Goal: Information Seeking & Learning: Find specific page/section

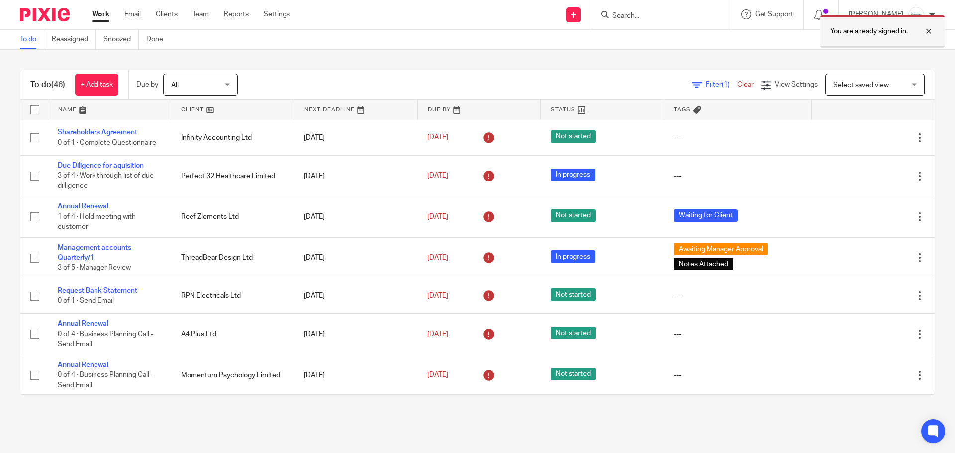
click at [932, 34] on div at bounding box center [921, 31] width 27 height 12
click at [644, 16] on input "Search" at bounding box center [656, 16] width 90 height 9
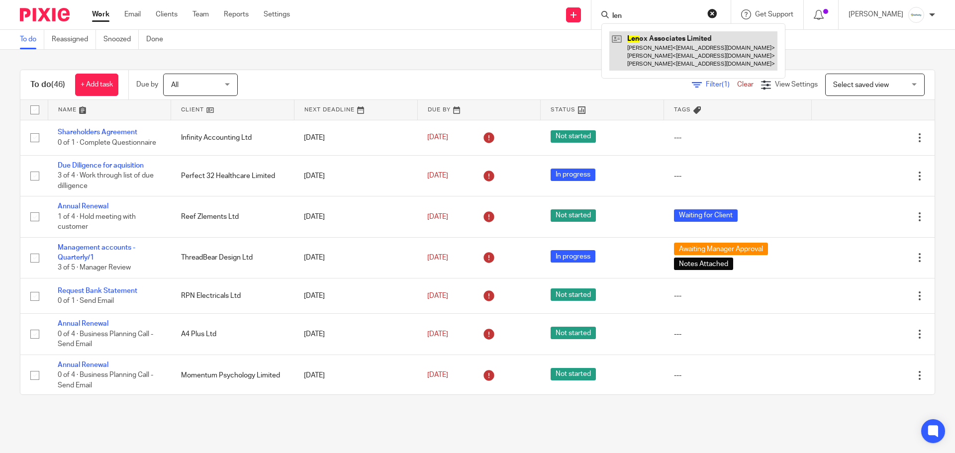
type input "len"
click at [667, 42] on link at bounding box center [693, 50] width 168 height 39
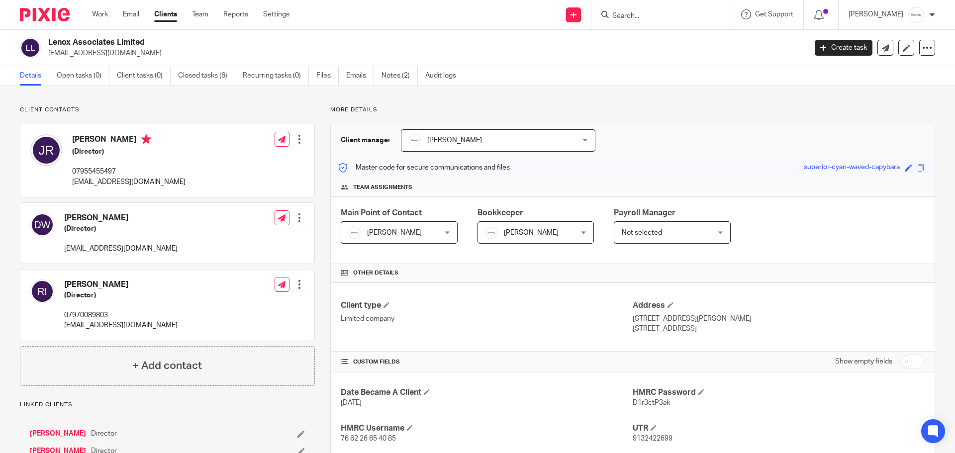
scroll to position [252, 0]
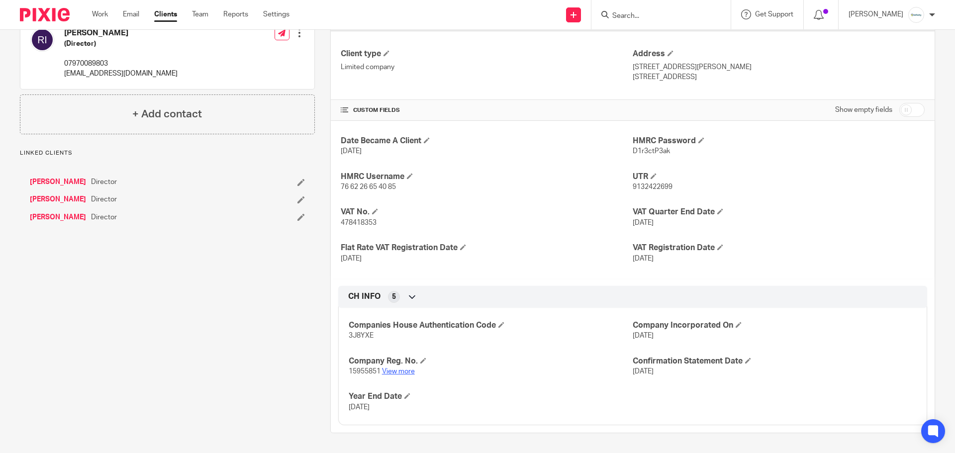
click at [398, 375] on link "View more" at bounding box center [398, 371] width 33 height 7
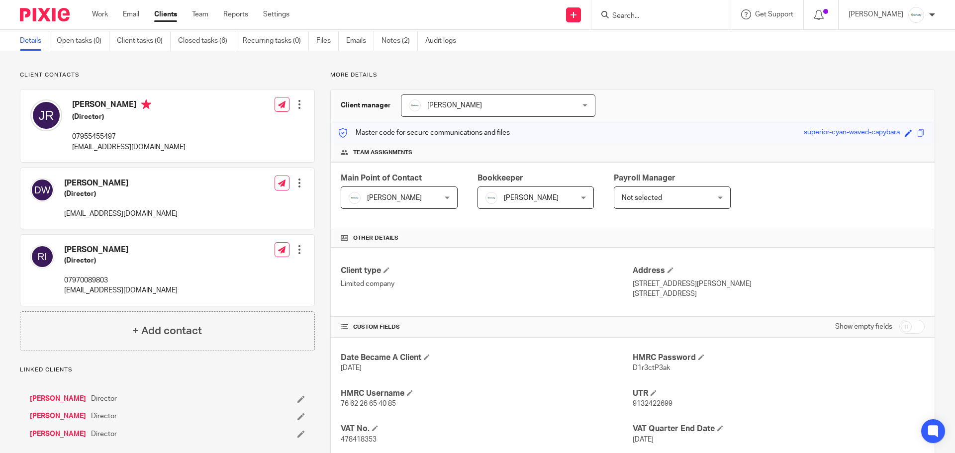
scroll to position [0, 0]
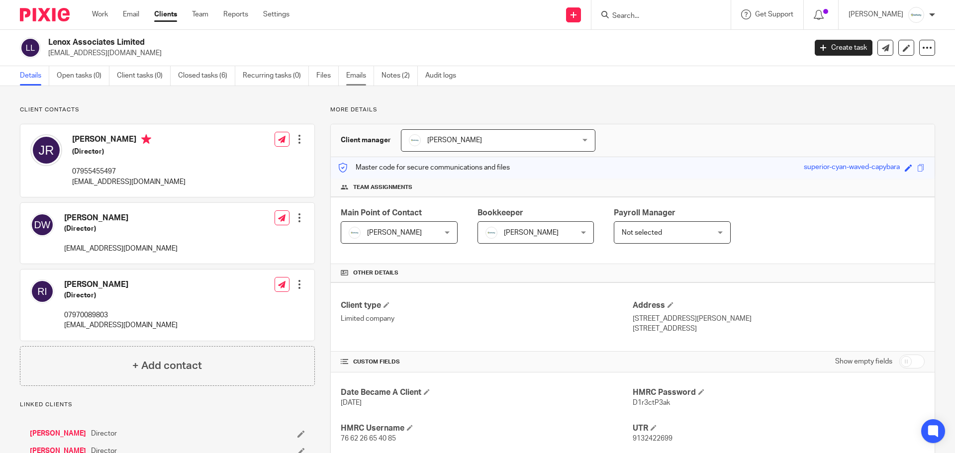
click at [353, 74] on link "Emails" at bounding box center [360, 75] width 28 height 19
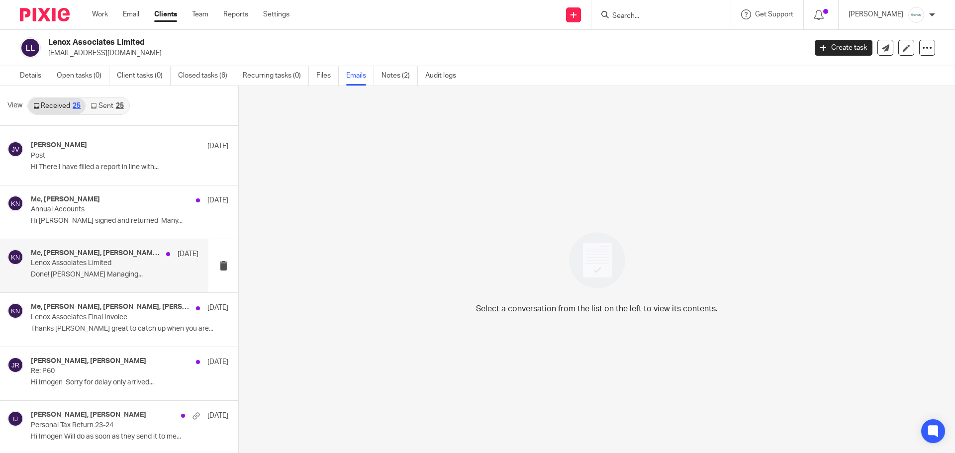
scroll to position [50, 0]
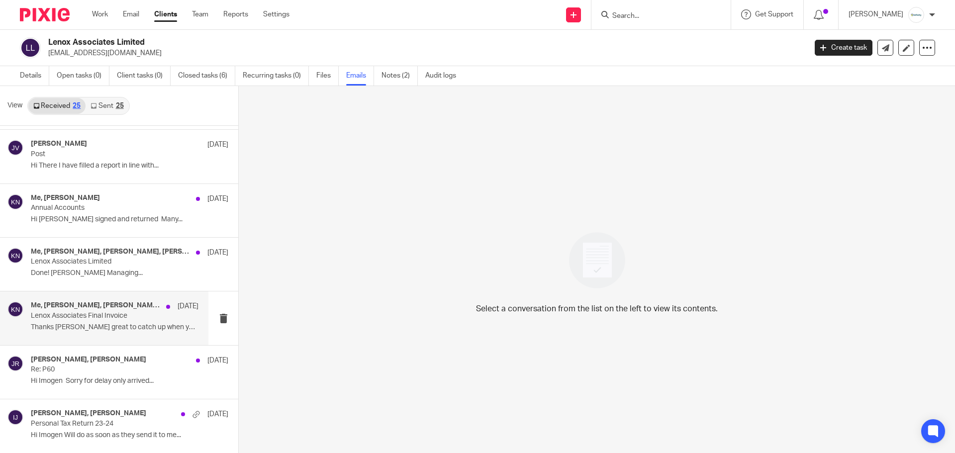
click at [76, 323] on p "Thanks [PERSON_NAME] great to catch up when you are..." at bounding box center [115, 327] width 168 height 8
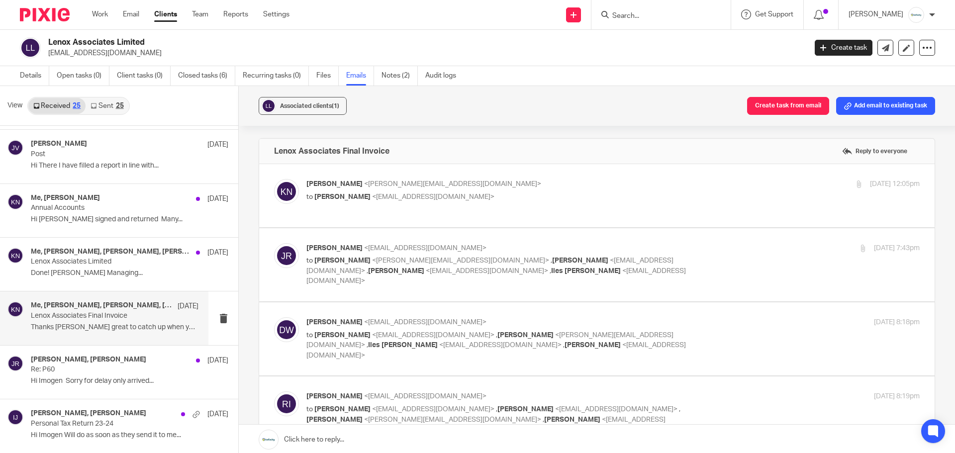
scroll to position [0, 0]
click at [416, 197] on span "<[EMAIL_ADDRESS][DOMAIN_NAME]>" at bounding box center [433, 197] width 122 height 7
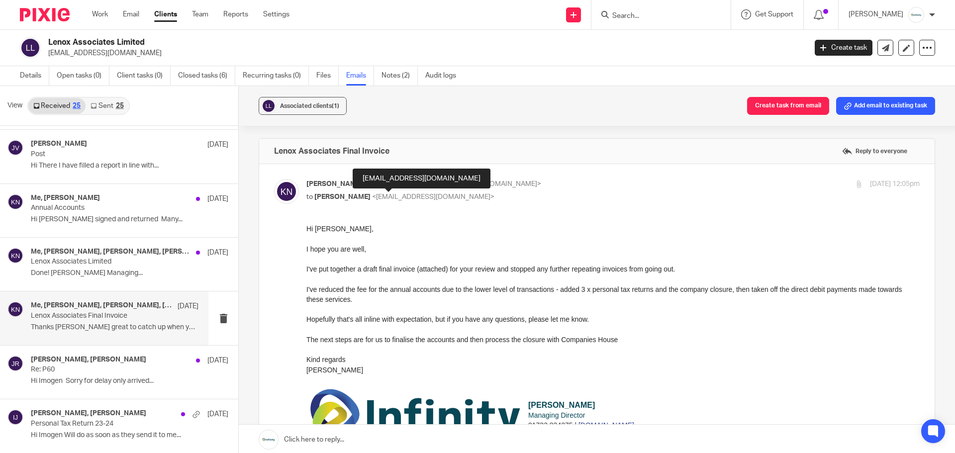
click at [426, 191] on div "[PERSON_NAME] <[PERSON_NAME][EMAIL_ADDRESS][DOMAIN_NAME]> to [PERSON_NAME] <[EM…" at bounding box center [510, 190] width 409 height 23
checkbox input "false"
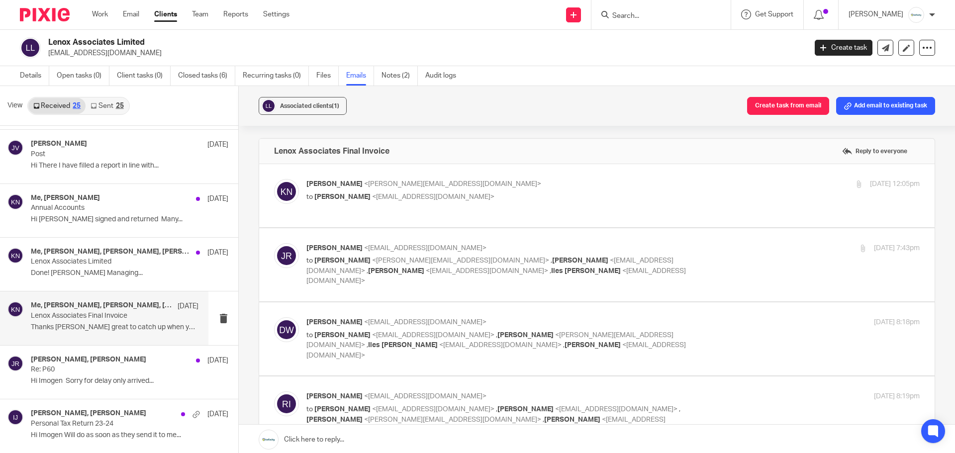
click at [426, 246] on div "[PERSON_NAME] <[EMAIL_ADDRESS][DOMAIN_NAME]> to [PERSON_NAME] <[PERSON_NAME][EM…" at bounding box center [510, 264] width 409 height 43
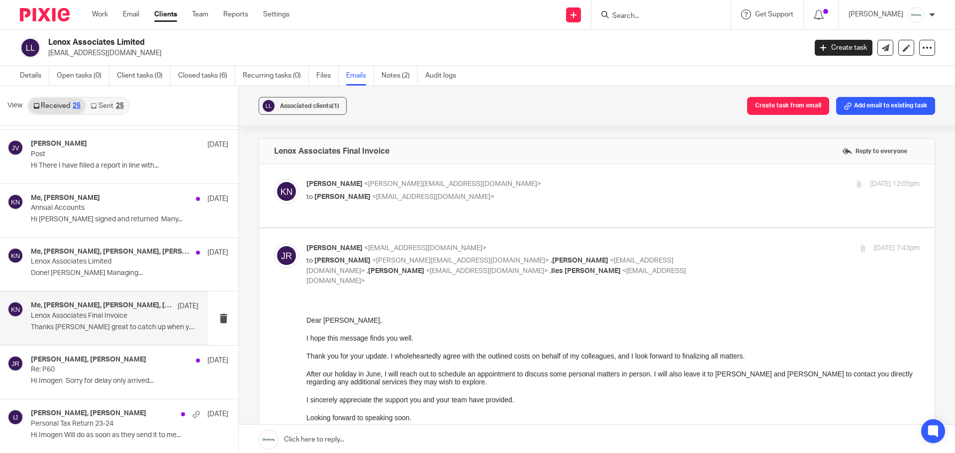
drag, startPoint x: 427, startPoint y: 247, endPoint x: 411, endPoint y: 220, distance: 30.5
click at [427, 247] on div "[PERSON_NAME] <[EMAIL_ADDRESS][DOMAIN_NAME]> to [PERSON_NAME] <[PERSON_NAME][EM…" at bounding box center [510, 264] width 409 height 43
checkbox input "false"
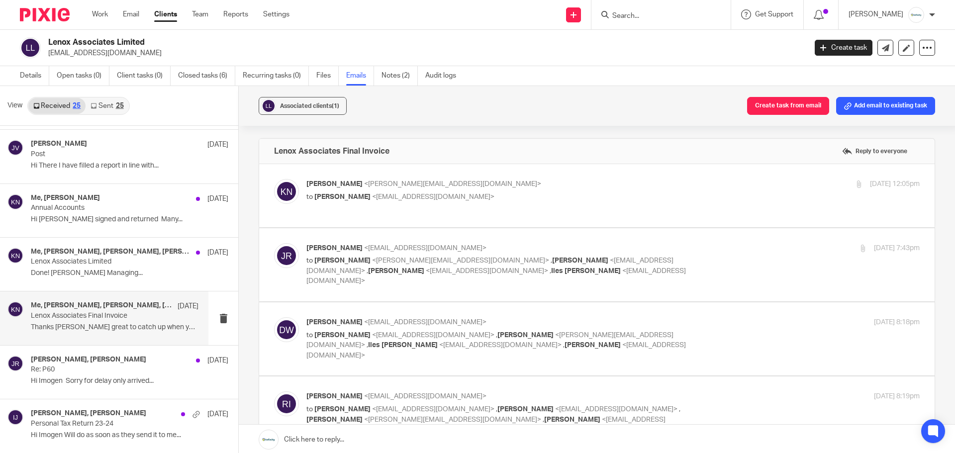
click at [105, 108] on link "Sent 25" at bounding box center [107, 106] width 43 height 16
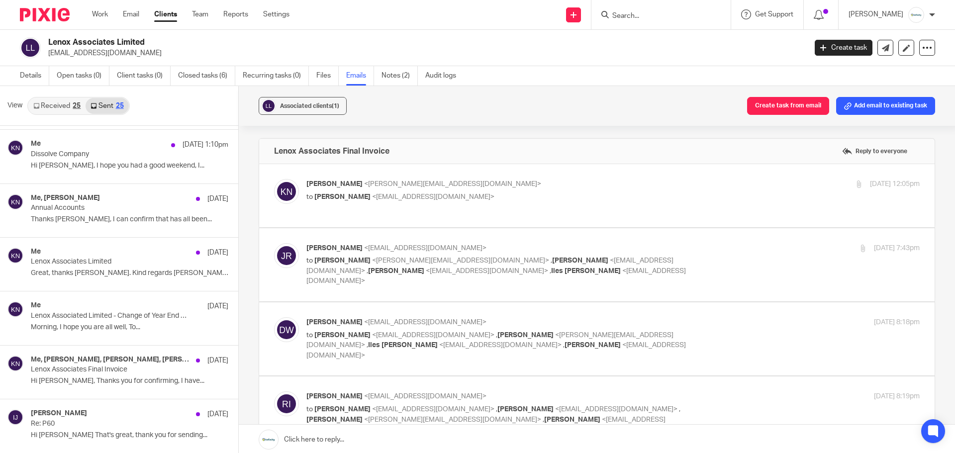
scroll to position [1, 0]
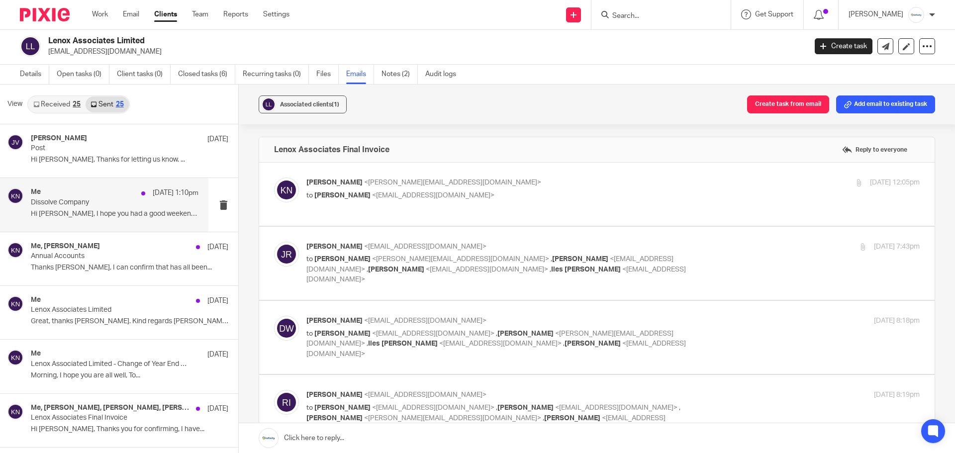
click at [102, 206] on p "Dissolve Company" at bounding box center [98, 202] width 134 height 8
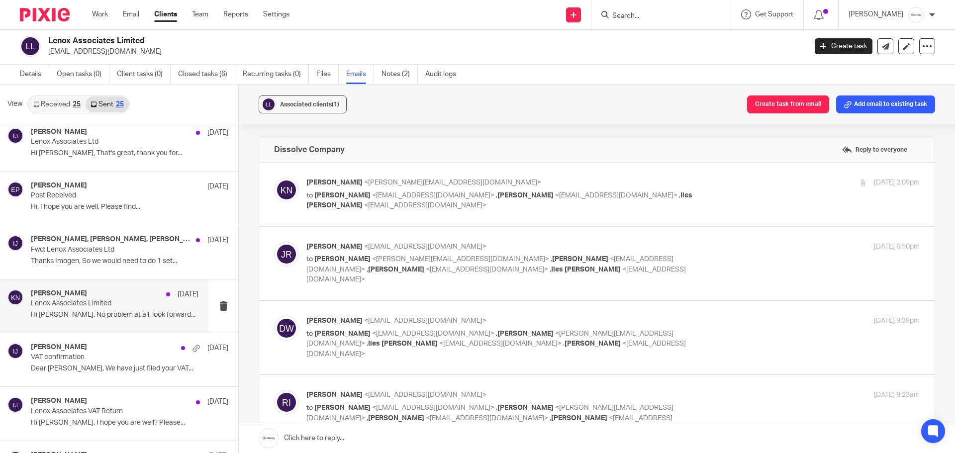
scroll to position [547, 0]
click at [101, 305] on p "Lenox Associates Limited" at bounding box center [98, 302] width 134 height 8
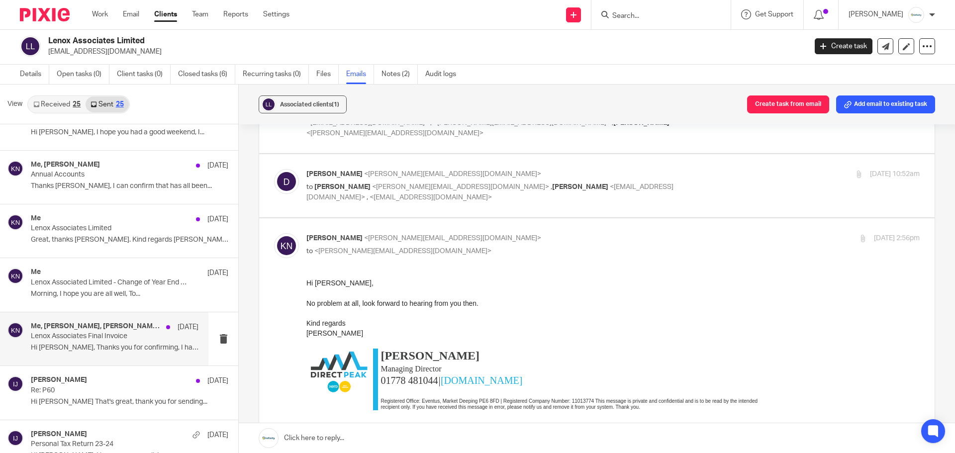
scroll to position [50, 0]
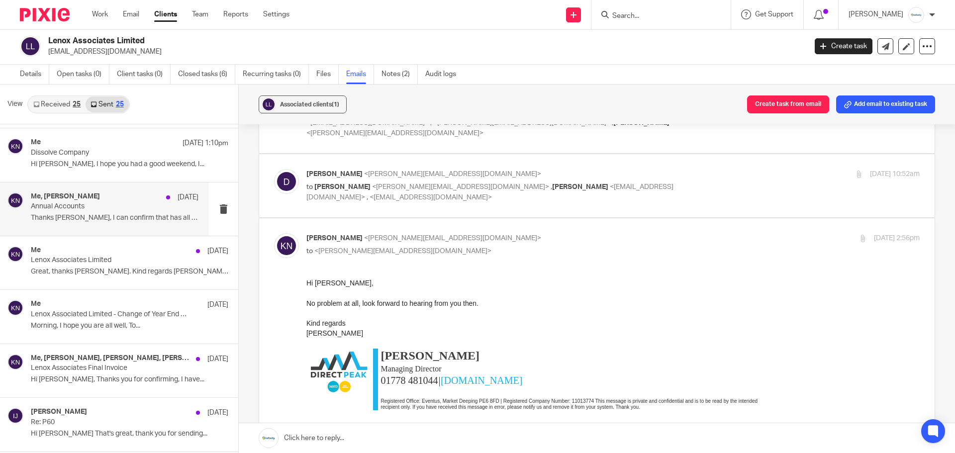
click at [104, 209] on p "Annual Accounts" at bounding box center [98, 206] width 134 height 8
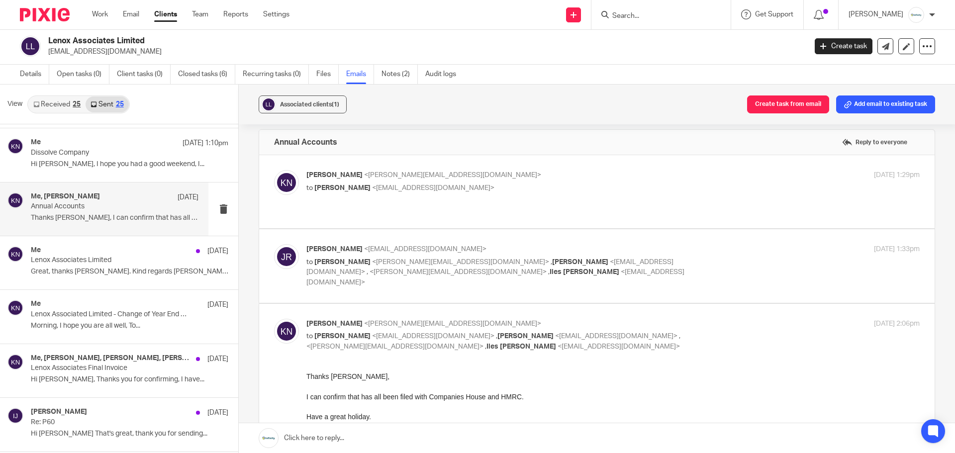
scroll to position [0, 0]
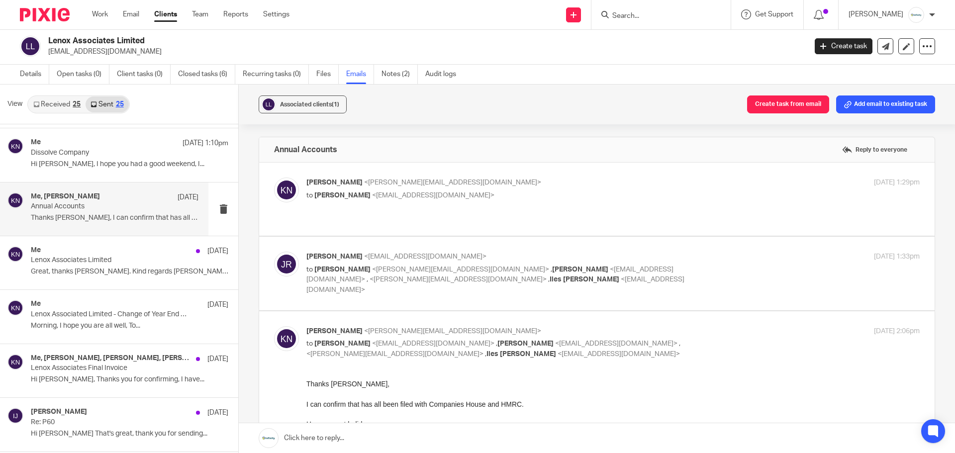
click at [386, 252] on p "[PERSON_NAME] <[EMAIL_ADDRESS][DOMAIN_NAME]>" at bounding box center [510, 257] width 409 height 10
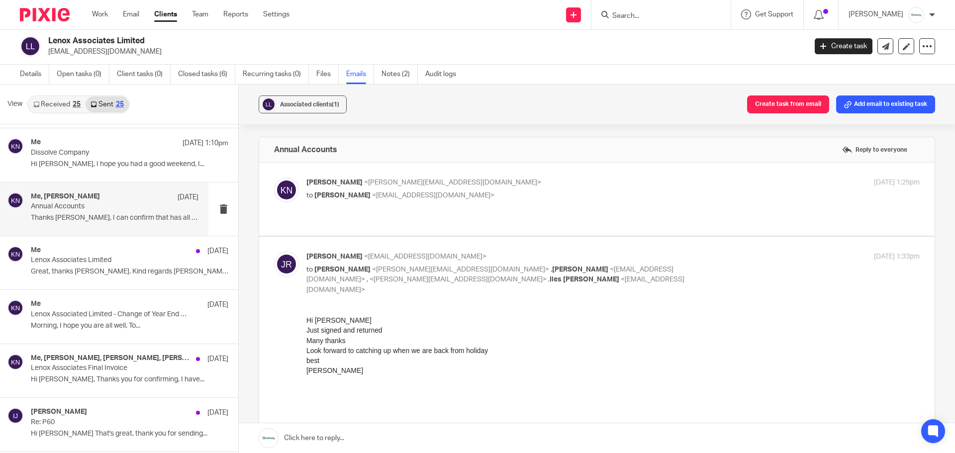
click at [386, 252] on p "[PERSON_NAME] <[EMAIL_ADDRESS][DOMAIN_NAME]>" at bounding box center [510, 257] width 409 height 10
checkbox input "false"
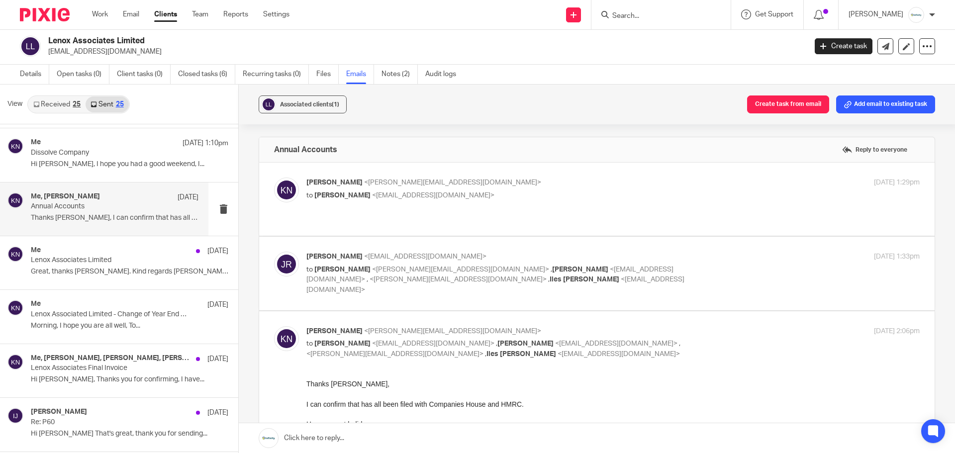
click at [361, 187] on p "[PERSON_NAME] <[PERSON_NAME][EMAIL_ADDRESS][DOMAIN_NAME]>" at bounding box center [510, 183] width 409 height 10
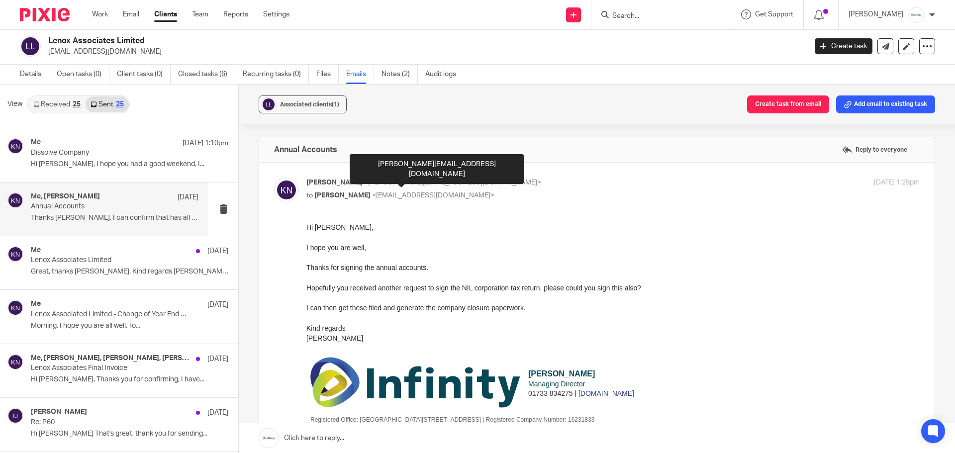
click at [364, 183] on span "<[PERSON_NAME][EMAIL_ADDRESS][DOMAIN_NAME]>" at bounding box center [452, 182] width 177 height 7
checkbox input "false"
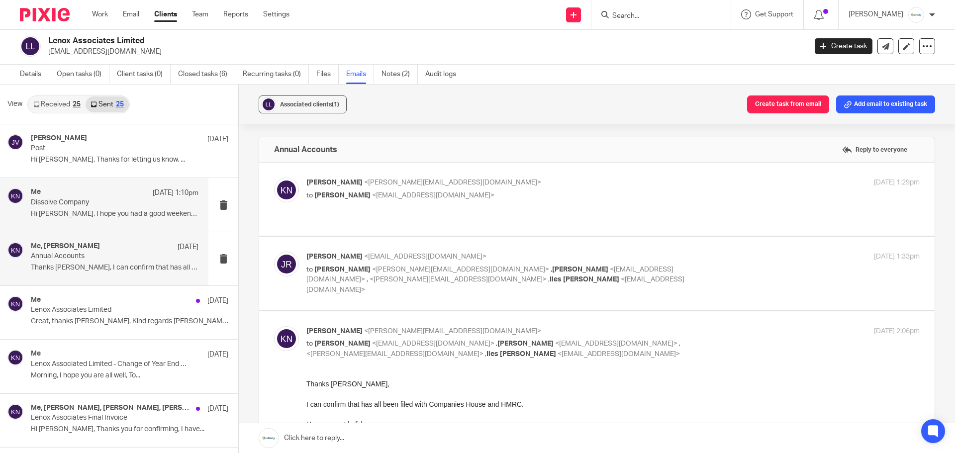
click at [87, 213] on p "Hi [PERSON_NAME], I hope you had a good weekend, I..." at bounding box center [115, 214] width 168 height 8
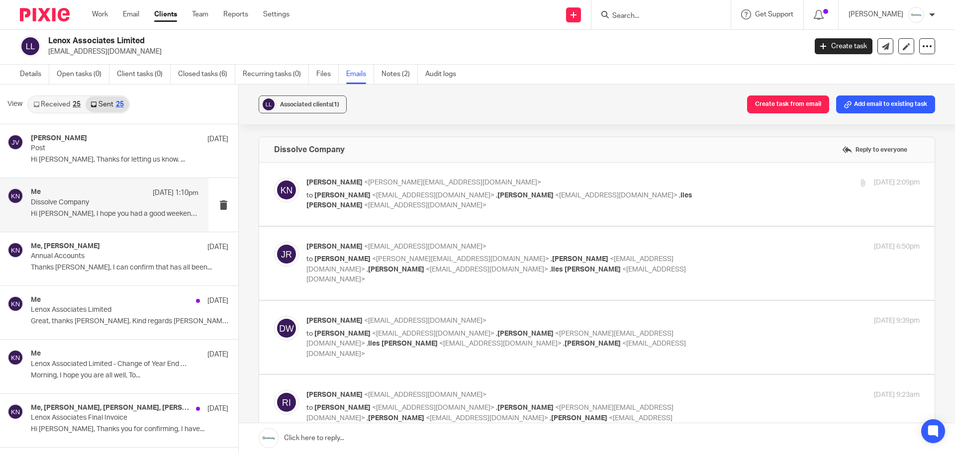
click at [497, 195] on span "[PERSON_NAME]" at bounding box center [525, 195] width 56 height 7
checkbox input "true"
